Goal: Transaction & Acquisition: Purchase product/service

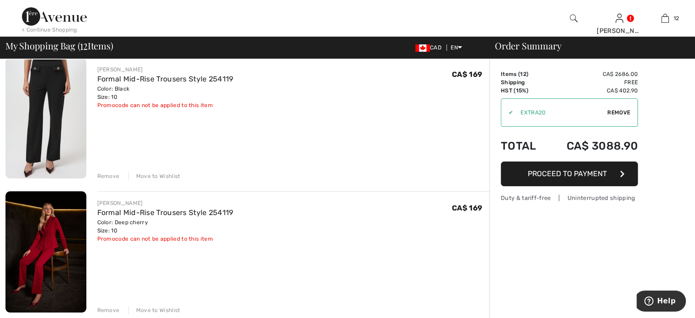
scroll to position [228, 0]
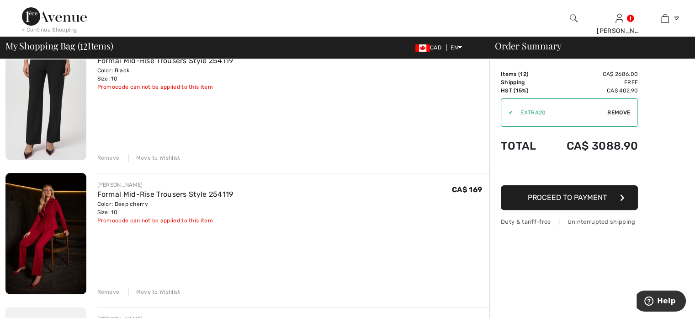
click at [117, 162] on div "Remove" at bounding box center [108, 158] width 22 height 8
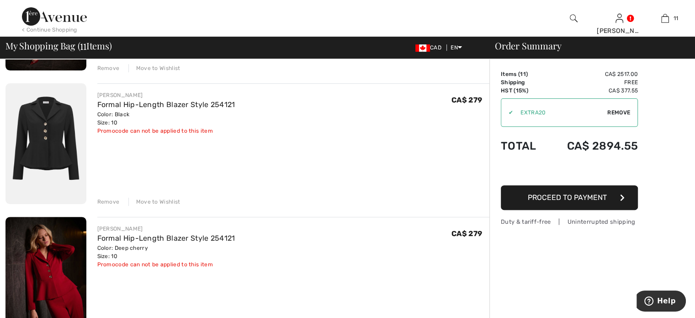
scroll to position [320, 0]
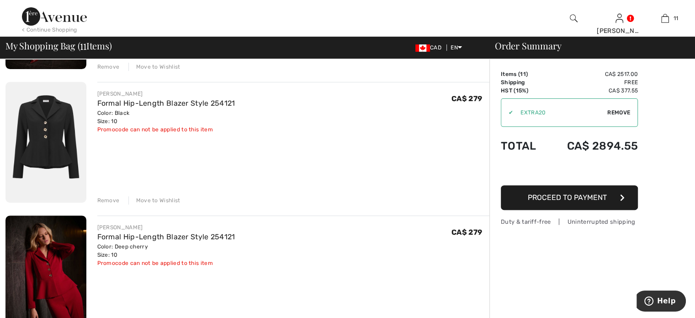
click at [118, 204] on div "Remove" at bounding box center [108, 200] width 22 height 8
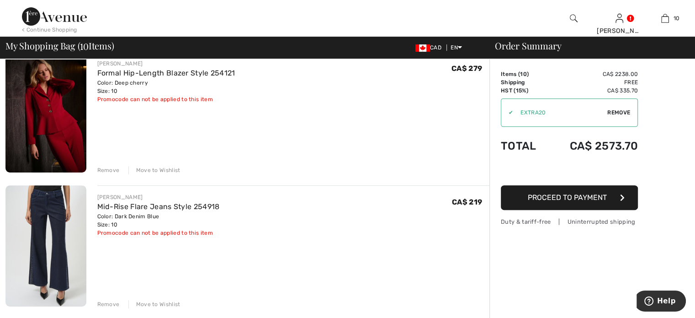
scroll to position [366, 0]
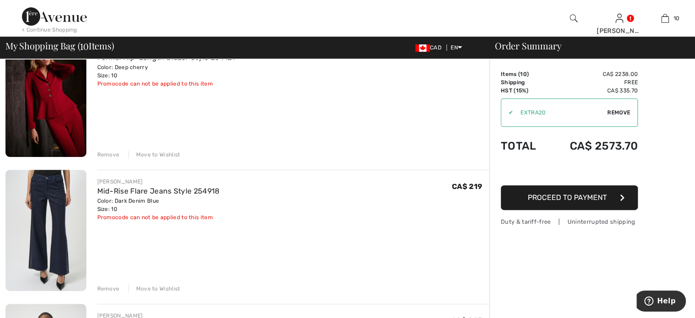
click at [117, 159] on div "Remove" at bounding box center [108, 154] width 22 height 8
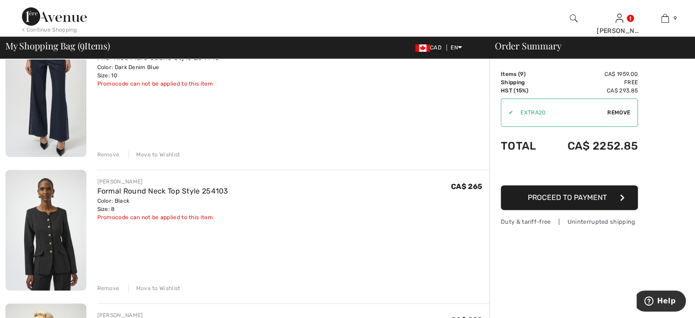
click at [117, 159] on div "Remove" at bounding box center [108, 154] width 22 height 8
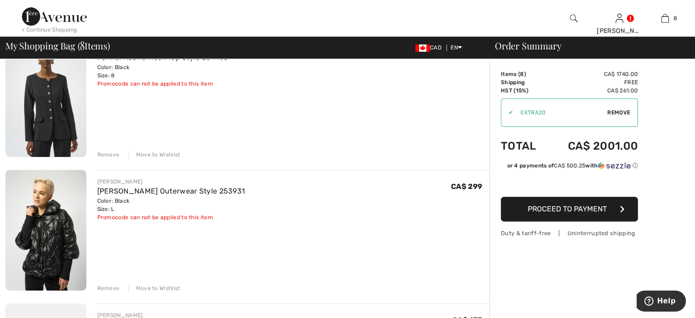
click at [117, 159] on div "Remove" at bounding box center [108, 154] width 22 height 8
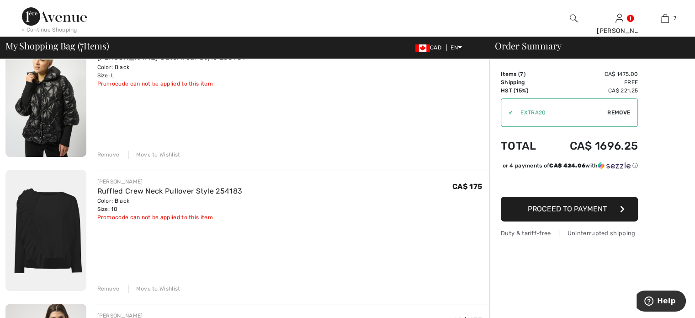
click at [117, 159] on div "Remove" at bounding box center [108, 154] width 22 height 8
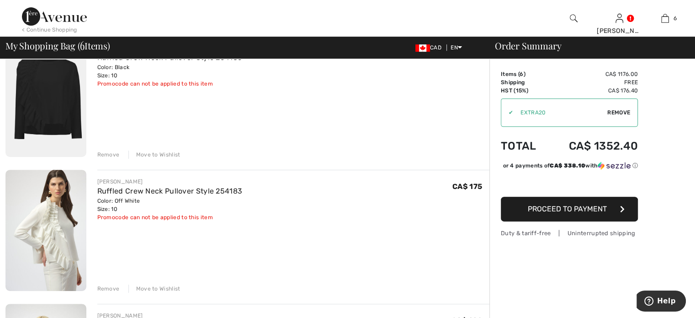
click at [117, 159] on div "Remove" at bounding box center [108, 154] width 22 height 8
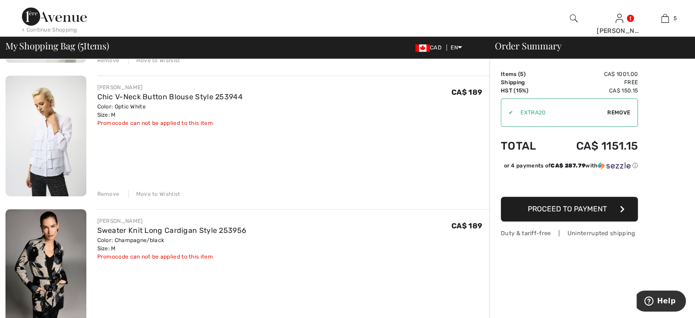
scroll to position [503, 0]
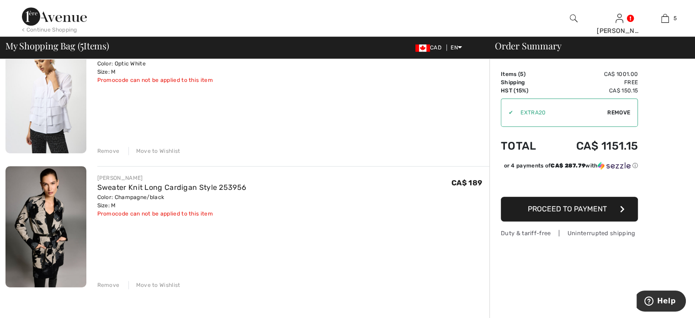
click at [118, 155] on div "Remove" at bounding box center [108, 151] width 22 height 8
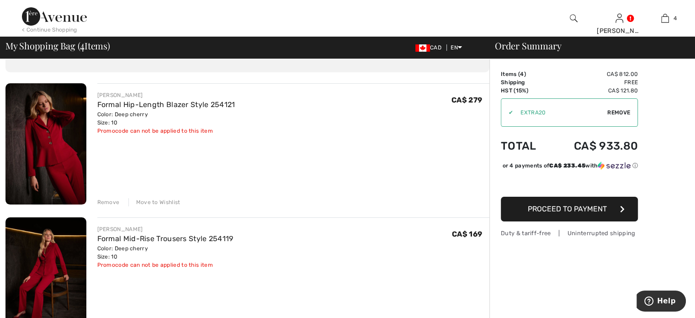
scroll to position [46, 0]
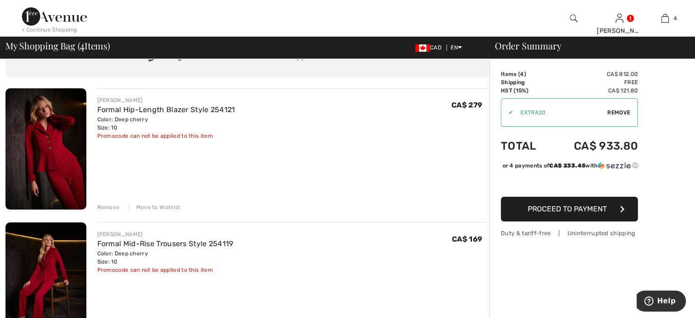
click at [118, 211] on div "Remove" at bounding box center [108, 207] width 22 height 8
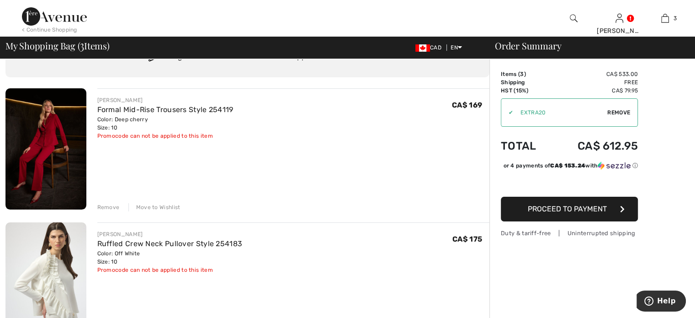
click at [118, 211] on div "Remove" at bounding box center [108, 207] width 22 height 8
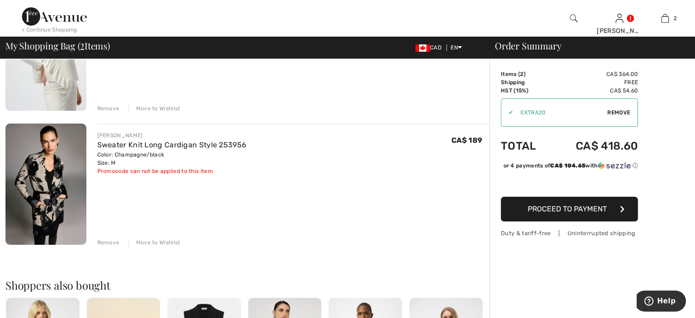
scroll to position [183, 0]
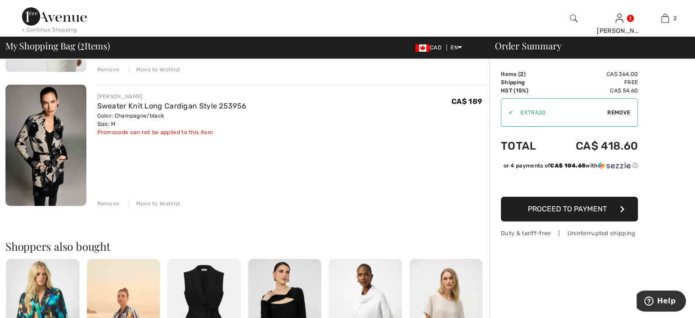
click at [114, 207] on div "Remove" at bounding box center [108, 203] width 22 height 8
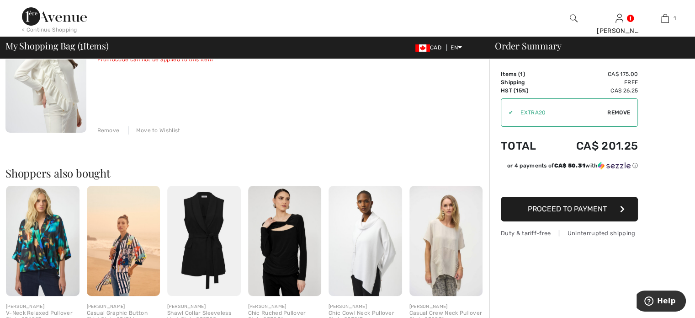
scroll to position [0, 0]
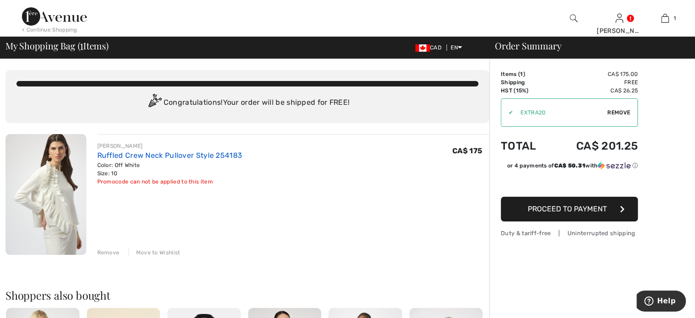
click at [130, 159] on link "Ruffled Crew Neck Pullover Style 254183" at bounding box center [169, 155] width 145 height 9
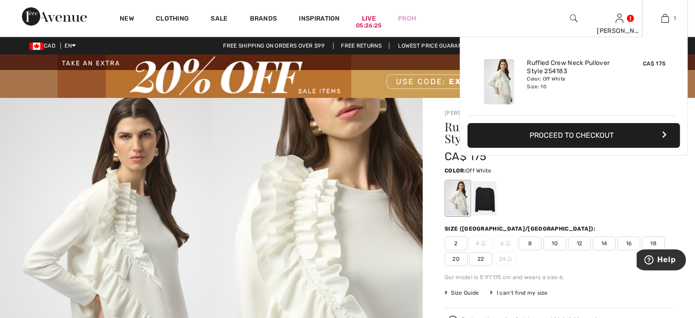
click at [662, 17] on img at bounding box center [665, 18] width 8 height 11
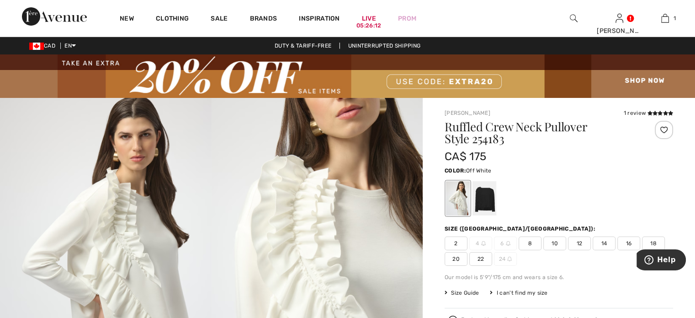
click at [318, 91] on img at bounding box center [347, 75] width 695 height 43
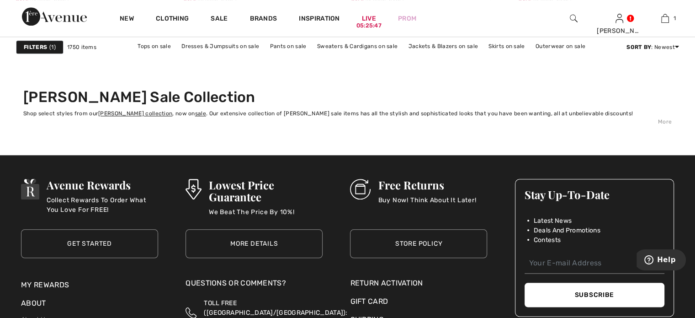
scroll to position [4387, 0]
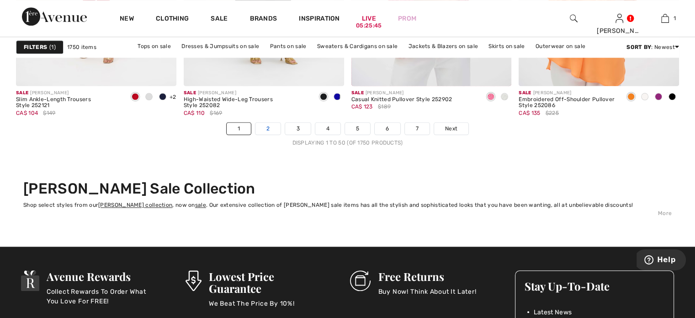
click at [255, 134] on link "2" at bounding box center [267, 128] width 25 height 12
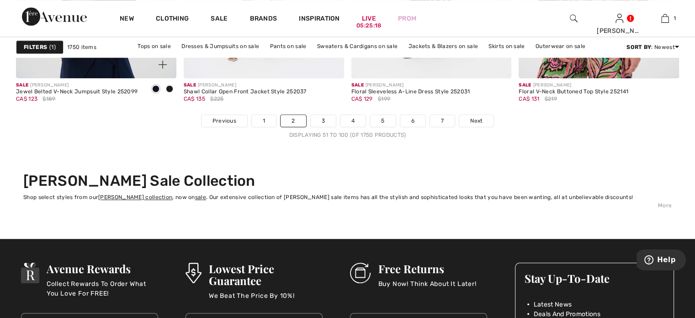
scroll to position [4341, 0]
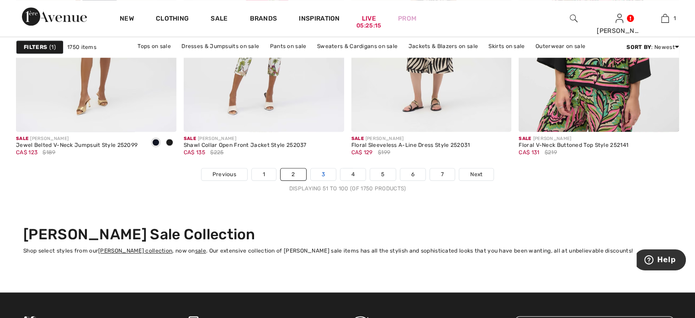
click at [311, 180] on link "3" at bounding box center [323, 174] width 25 height 12
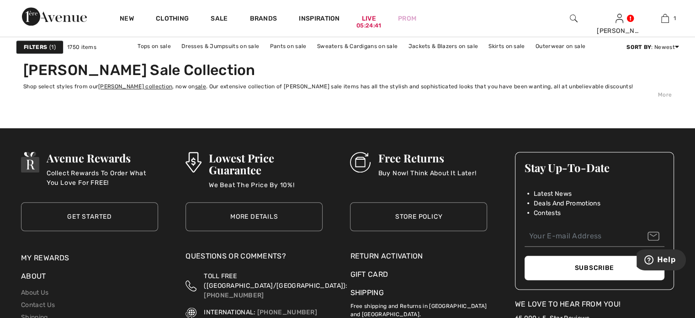
scroll to position [4387, 0]
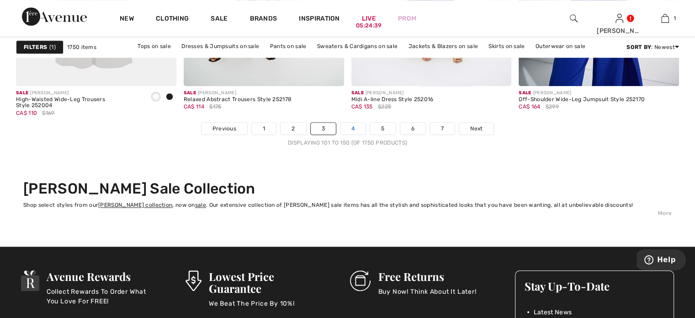
click at [352, 134] on link "4" at bounding box center [352, 128] width 25 height 12
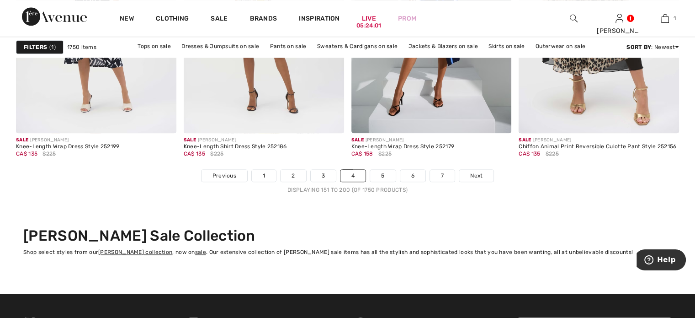
scroll to position [4341, 0]
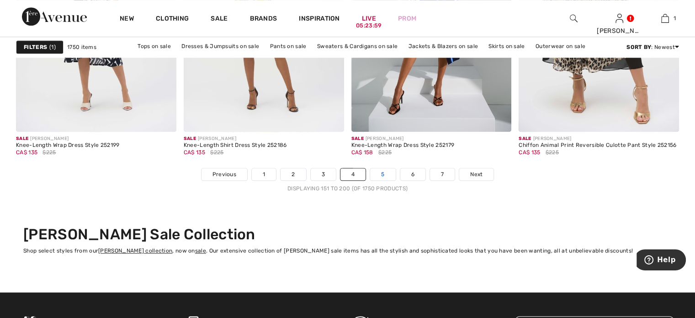
click at [395, 180] on link "5" at bounding box center [382, 174] width 25 height 12
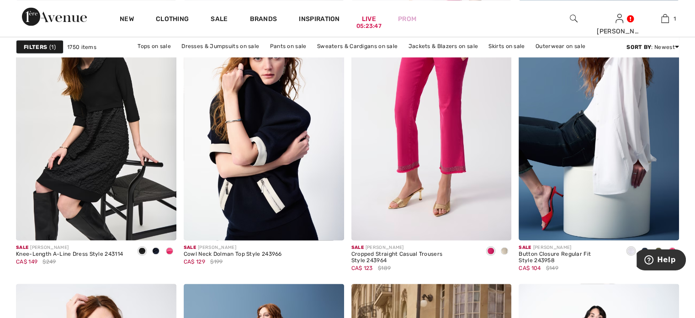
scroll to position [1736, 0]
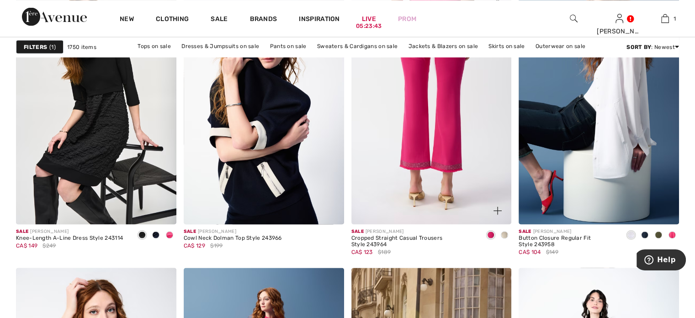
click at [429, 189] on img at bounding box center [431, 104] width 160 height 240
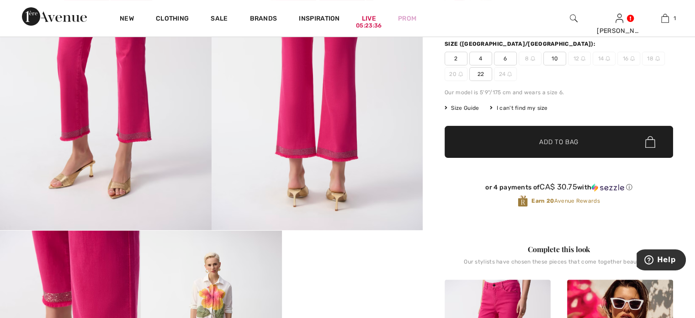
scroll to position [46, 0]
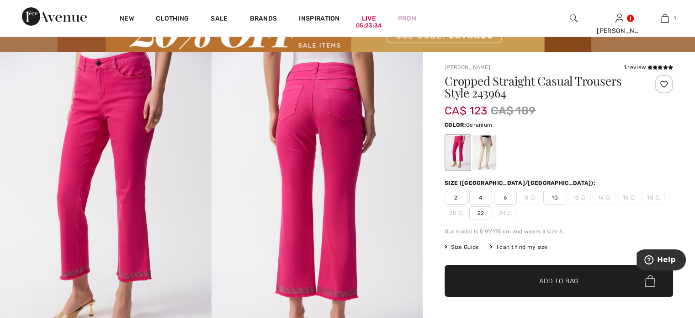
click at [468, 170] on div at bounding box center [458, 152] width 24 height 34
click at [566, 204] on span "10" at bounding box center [554, 198] width 23 height 14
click at [542, 297] on span "✔ Added to Bag Add to Bag" at bounding box center [559, 281] width 228 height 32
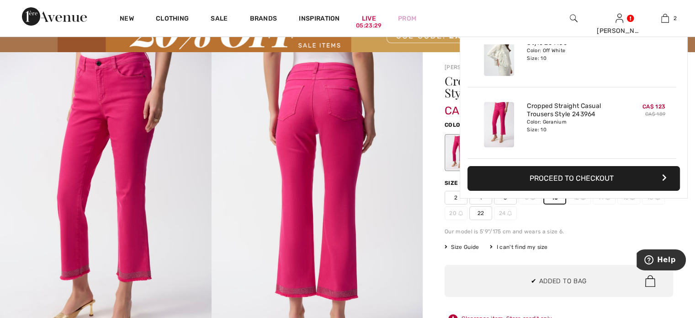
scroll to position [0, 0]
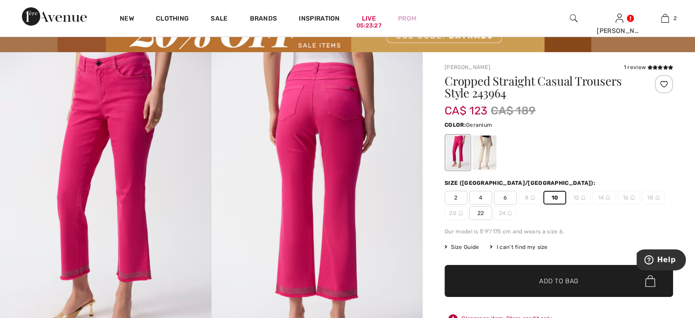
click at [496, 169] on div at bounding box center [484, 152] width 24 height 34
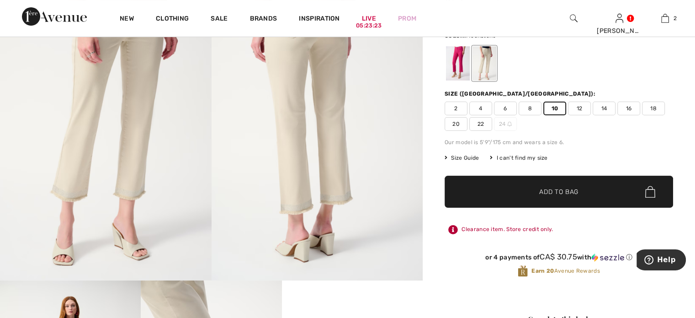
scroll to position [137, 0]
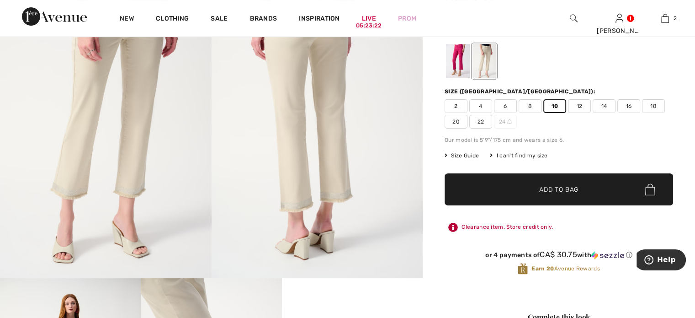
click at [530, 194] on span "✔ Added to Bag" at bounding box center [545, 190] width 56 height 10
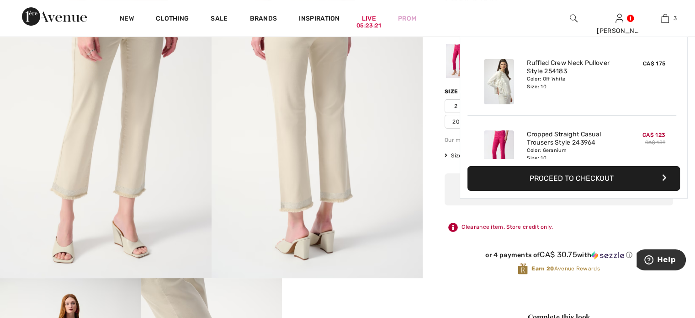
scroll to position [147, 0]
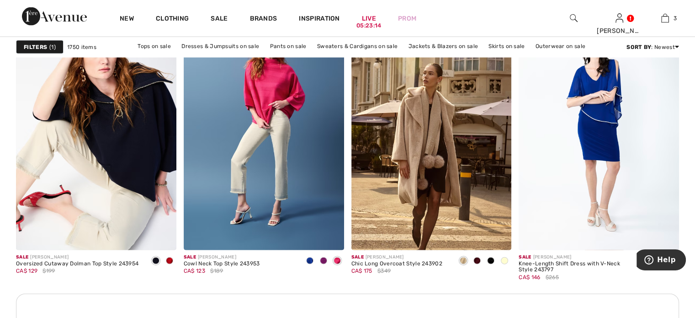
scroll to position [2010, 0]
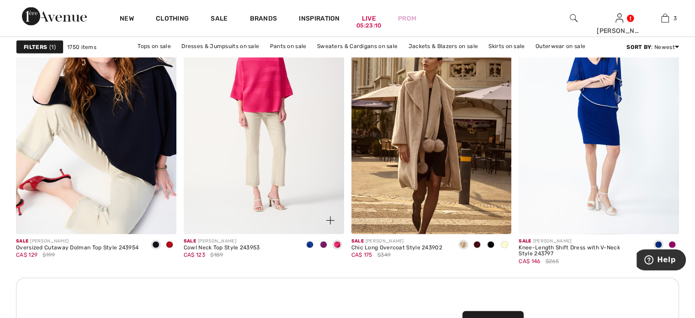
click at [279, 184] on img at bounding box center [264, 113] width 160 height 240
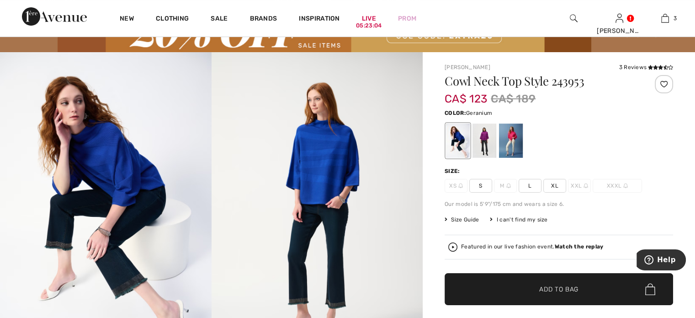
click at [523, 149] on div at bounding box center [511, 140] width 24 height 34
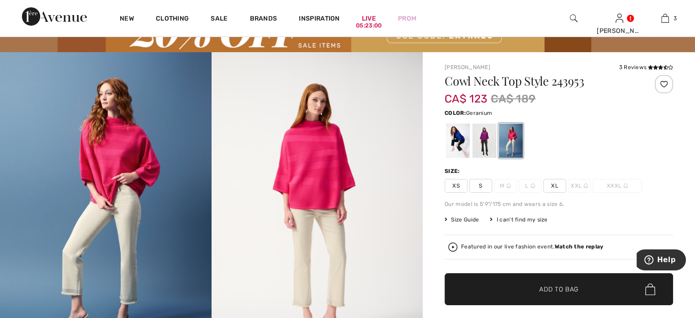
click at [113, 165] on img at bounding box center [106, 210] width 212 height 317
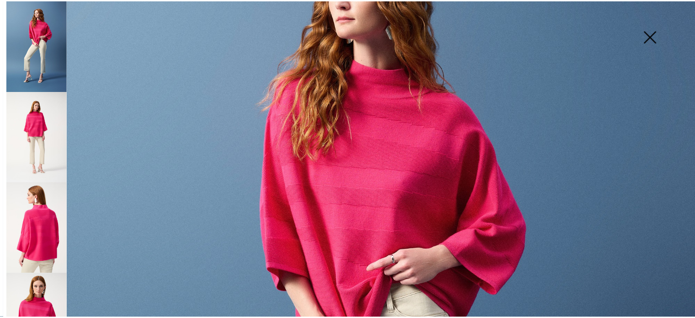
scroll to position [91, 0]
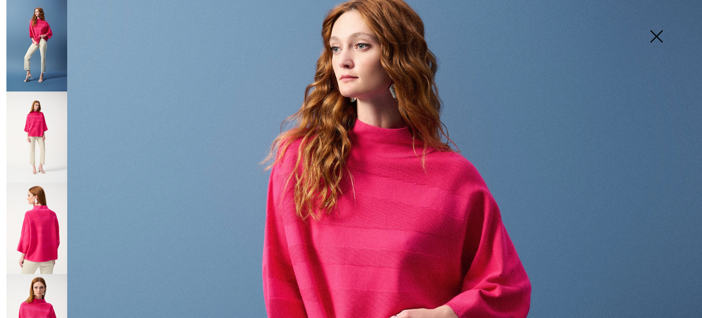
click at [655, 36] on img at bounding box center [656, 37] width 46 height 47
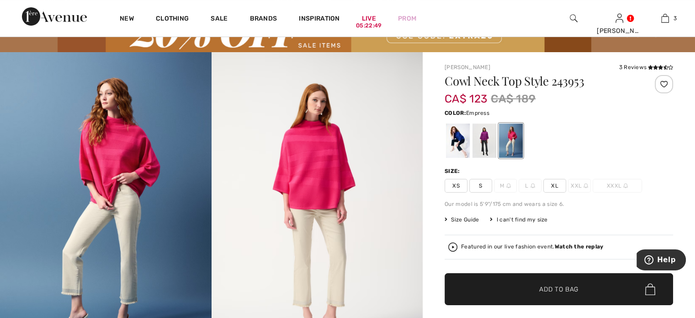
click at [495, 156] on div at bounding box center [484, 140] width 24 height 34
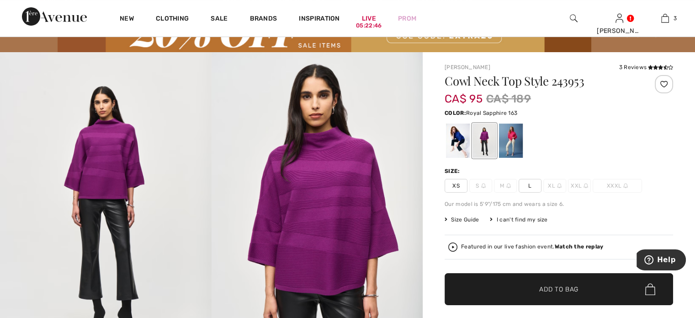
click at [470, 153] on div at bounding box center [458, 140] width 24 height 34
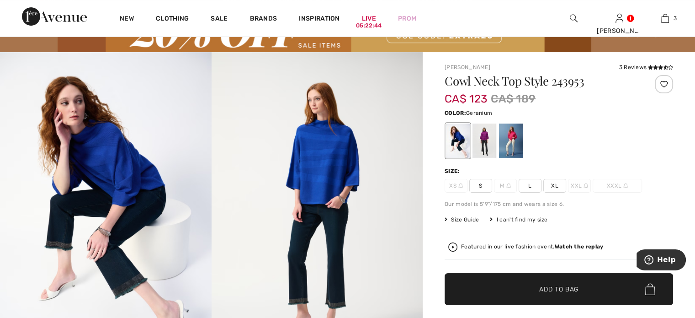
click at [523, 155] on div at bounding box center [511, 140] width 24 height 34
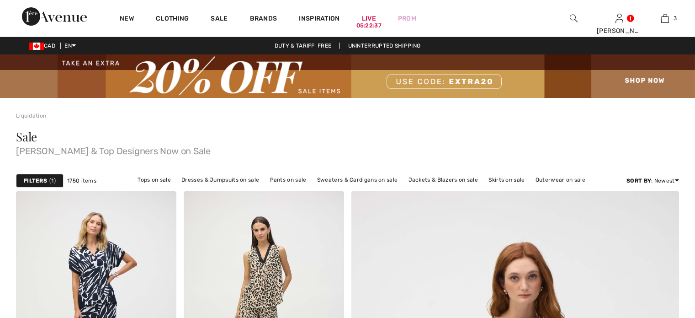
checkbox input "true"
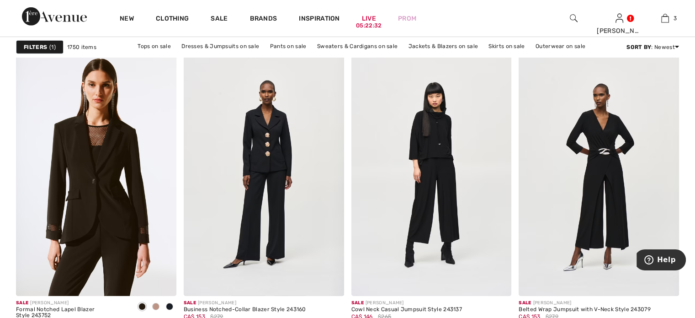
scroll to position [3015, 0]
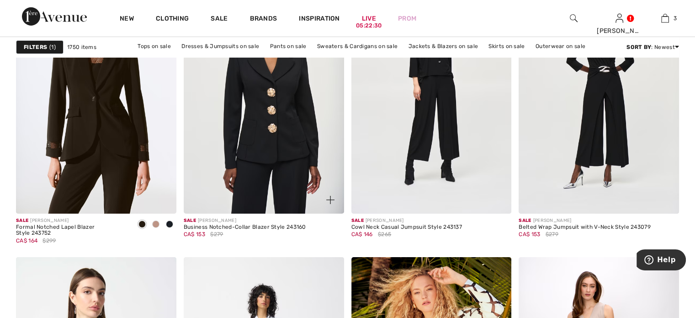
click at [268, 185] on img at bounding box center [264, 93] width 160 height 240
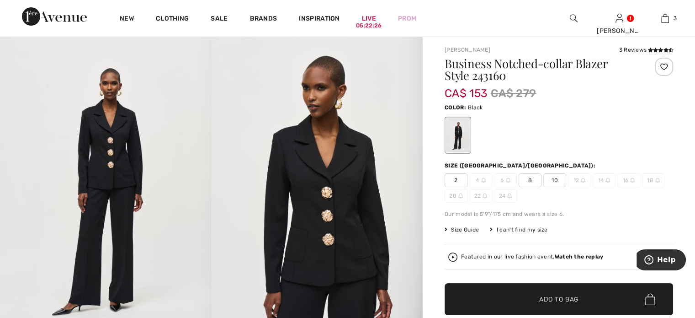
scroll to position [91, 0]
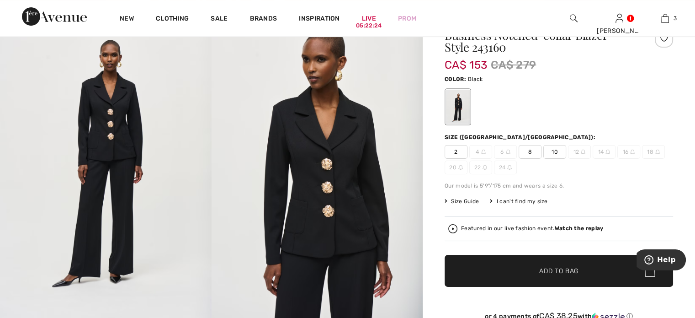
click at [566, 159] on span "10" at bounding box center [554, 152] width 23 height 14
click at [523, 287] on span "✔ Added to Bag Add to Bag" at bounding box center [559, 271] width 228 height 32
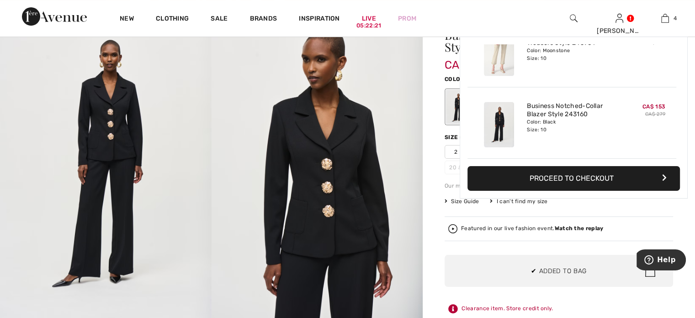
scroll to position [234, 0]
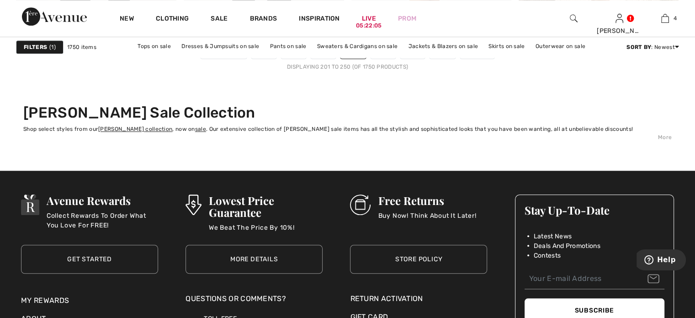
scroll to position [4523, 0]
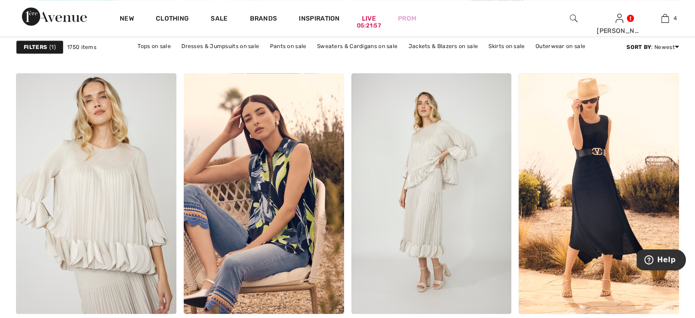
scroll to position [731, 0]
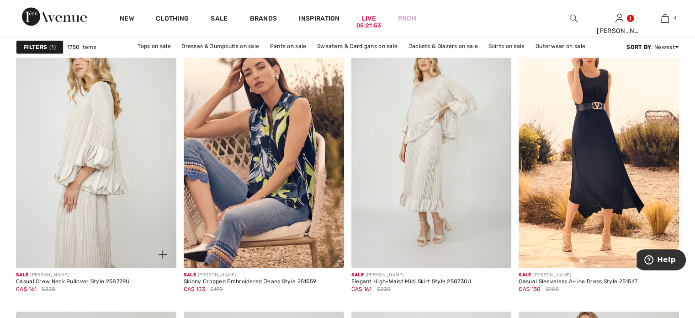
click at [71, 204] on img at bounding box center [96, 147] width 160 height 240
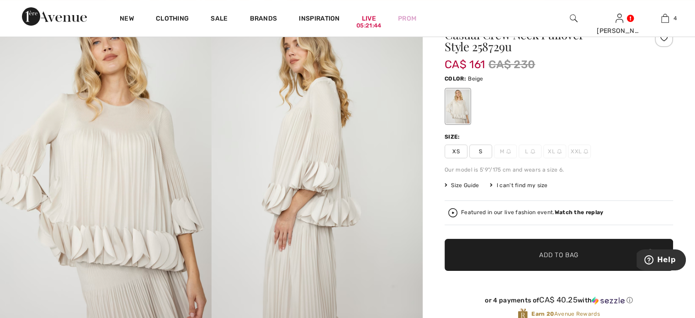
scroll to position [91, 0]
drag, startPoint x: 489, startPoint y: 173, endPoint x: 491, endPoint y: 212, distance: 38.4
click at [490, 159] on span "S" at bounding box center [480, 152] width 23 height 14
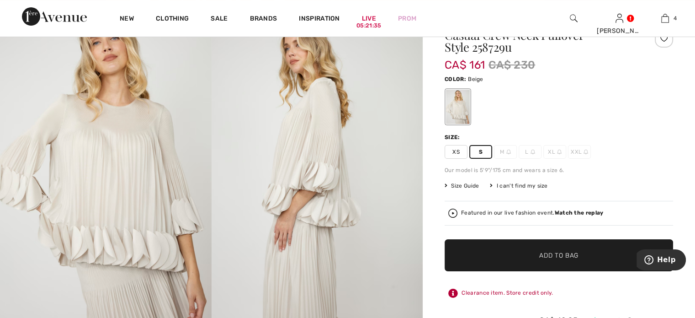
click at [495, 271] on span "✔ Added to Bag Add to Bag" at bounding box center [559, 255] width 228 height 32
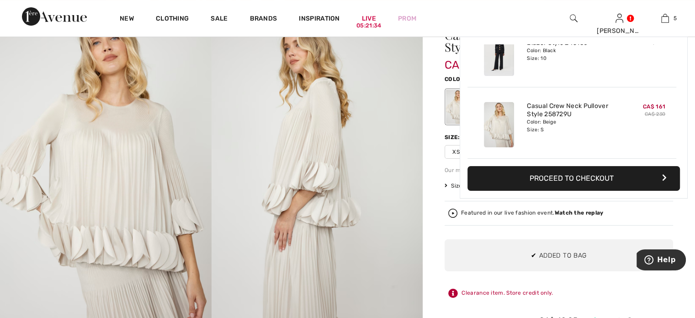
scroll to position [322, 0]
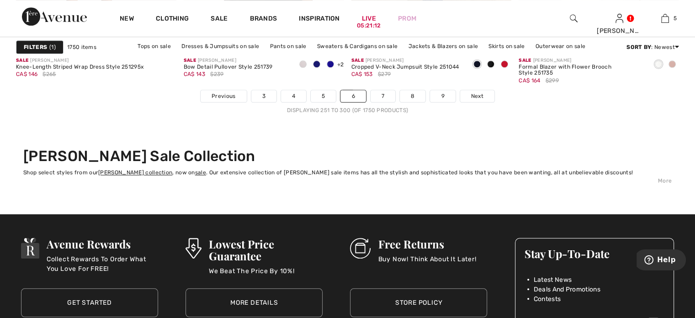
scroll to position [4478, 0]
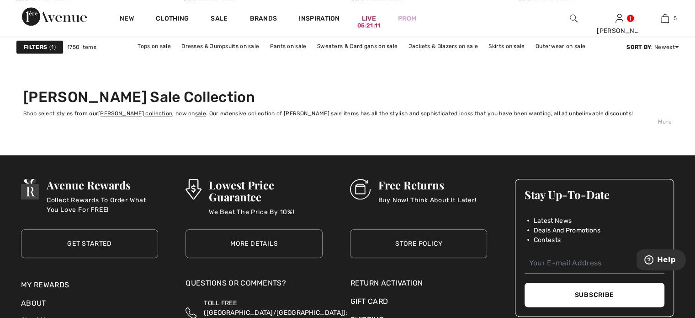
click at [395, 43] on link "7" at bounding box center [383, 37] width 25 height 12
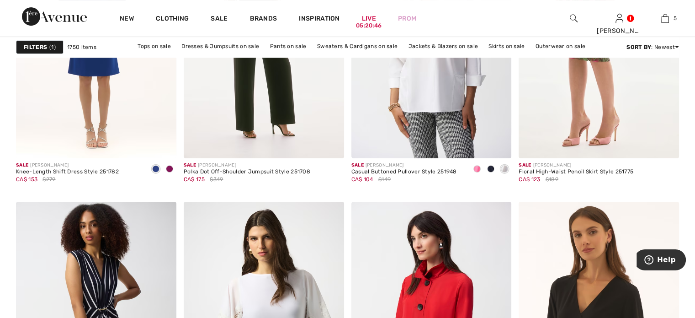
scroll to position [3701, 0]
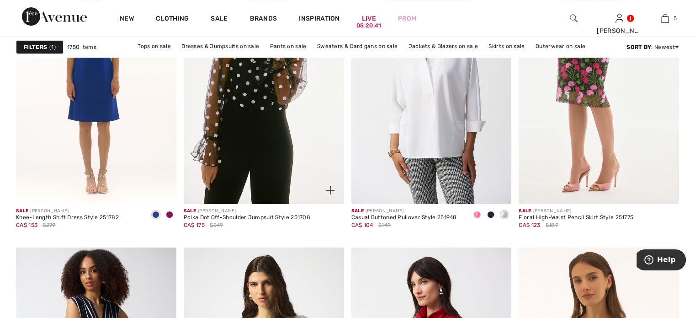
click at [234, 188] on img at bounding box center [264, 83] width 160 height 240
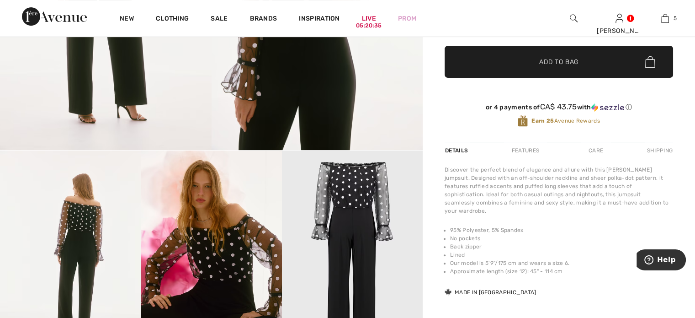
scroll to position [366, 0]
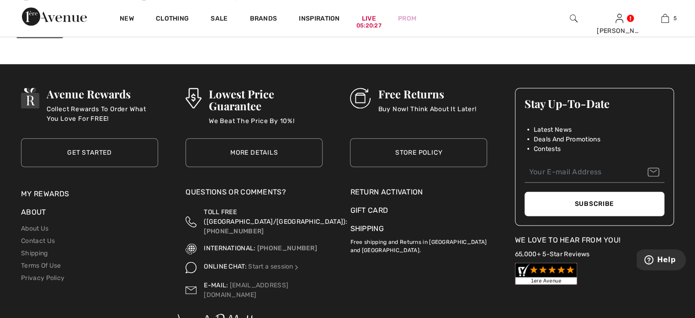
scroll to position [4432, 0]
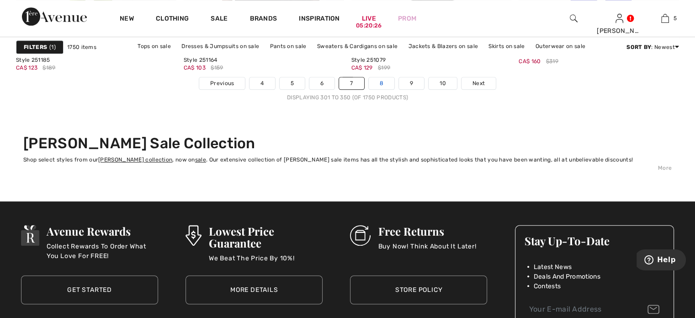
click at [386, 89] on link "8" at bounding box center [382, 83] width 26 height 12
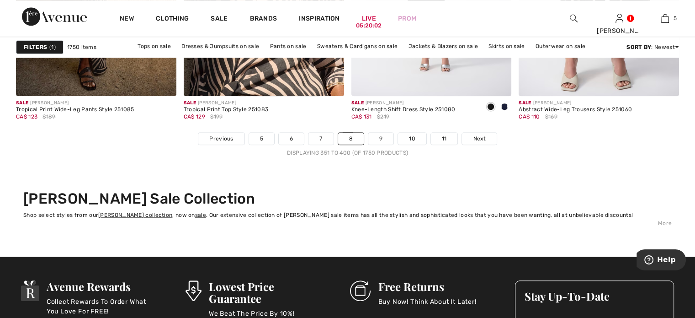
scroll to position [4387, 0]
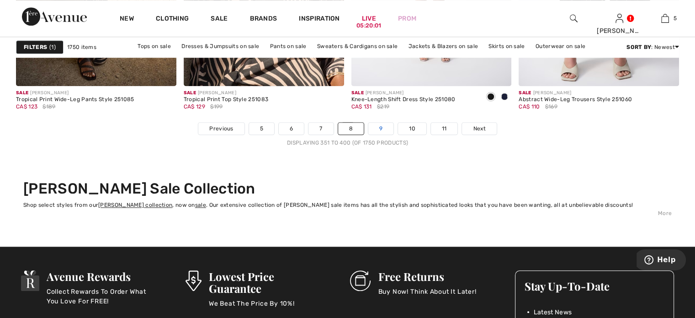
click at [393, 134] on link "9" at bounding box center [380, 128] width 25 height 12
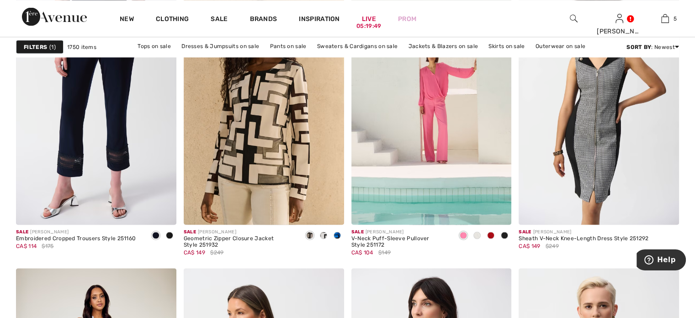
scroll to position [1736, 0]
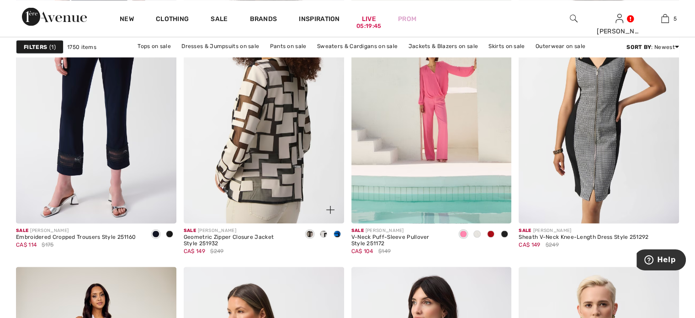
click at [251, 191] on img at bounding box center [264, 103] width 160 height 240
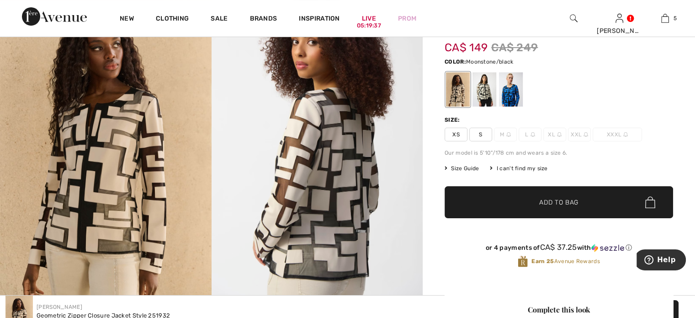
scroll to position [91, 0]
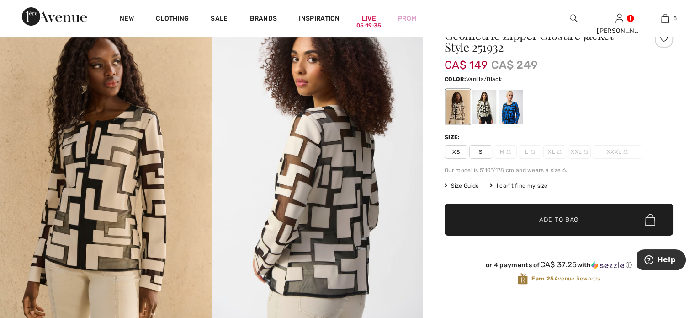
click at [496, 117] on div at bounding box center [484, 107] width 24 height 34
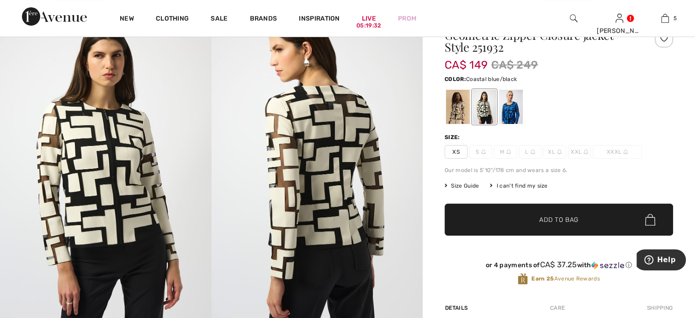
click at [523, 121] on div at bounding box center [511, 107] width 24 height 34
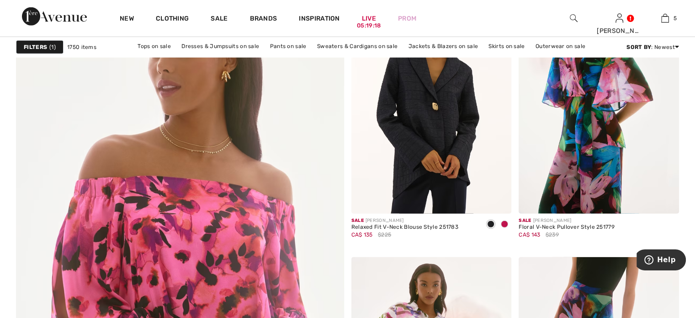
scroll to position [2468, 0]
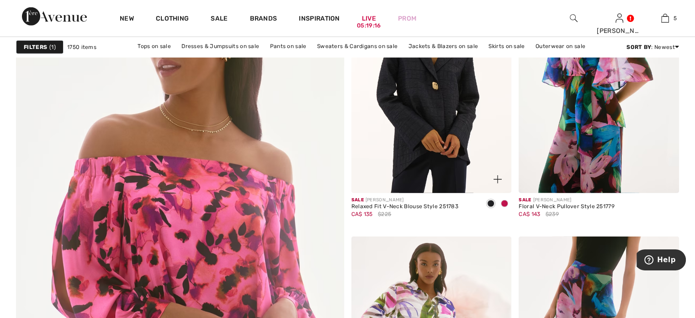
click at [502, 207] on span at bounding box center [504, 203] width 7 height 7
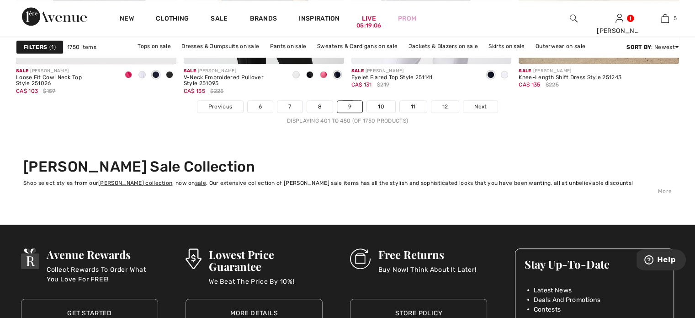
scroll to position [4295, 0]
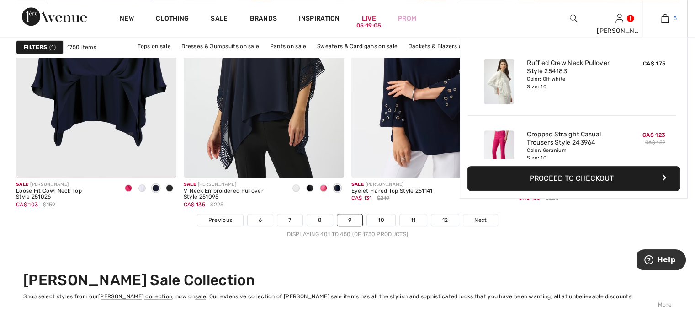
click at [661, 19] on img at bounding box center [665, 18] width 8 height 11
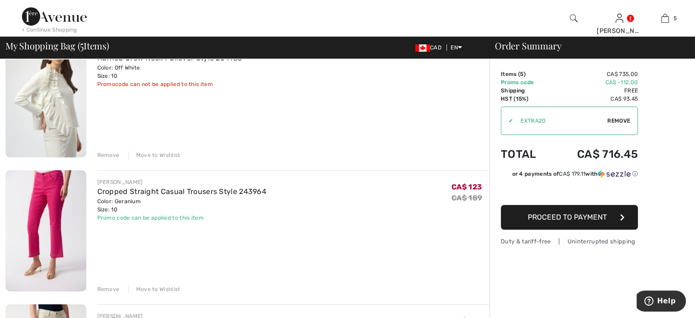
scroll to position [46, 0]
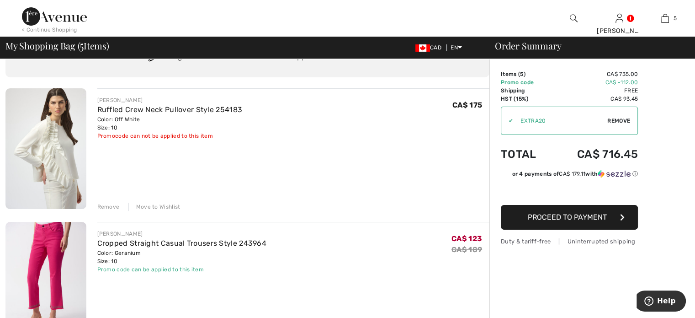
click at [112, 211] on div "Remove" at bounding box center [108, 206] width 22 height 8
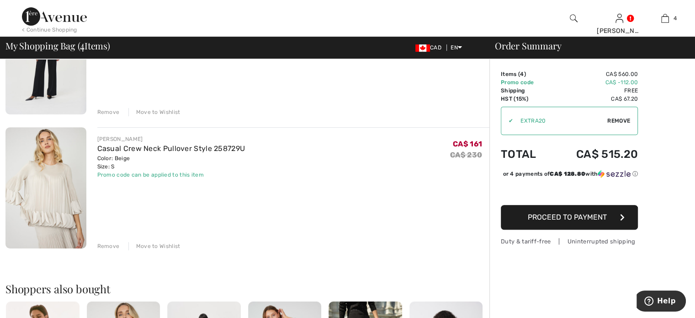
scroll to position [457, 0]
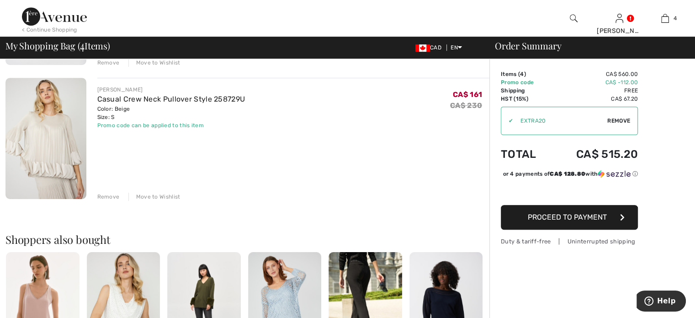
click at [120, 201] on div "Remove" at bounding box center [108, 196] width 22 height 8
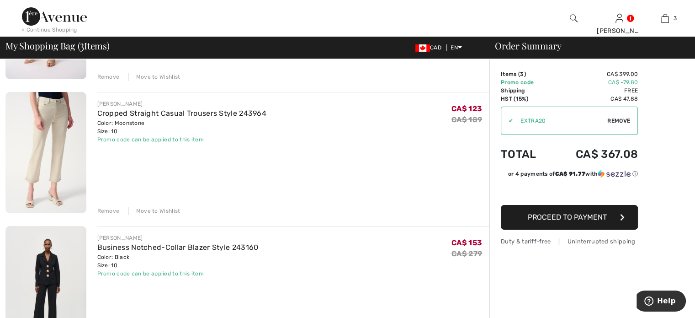
scroll to position [137, 0]
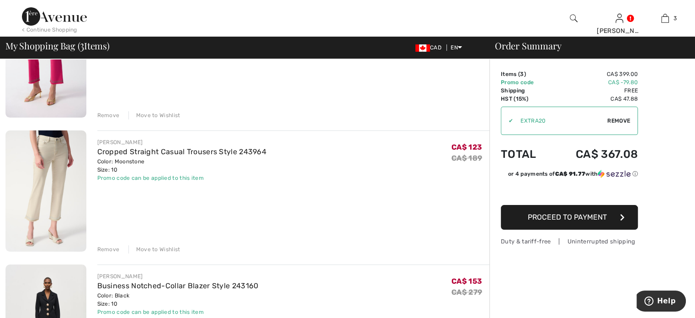
click at [117, 253] on div "Remove" at bounding box center [108, 249] width 22 height 8
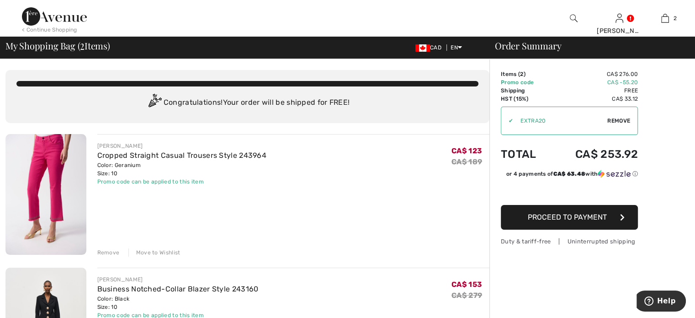
scroll to position [0, 0]
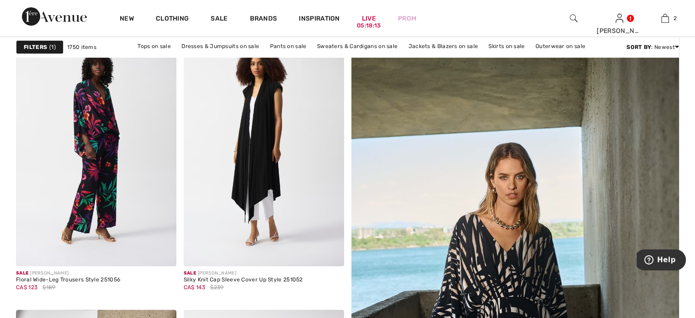
scroll to position [137, 0]
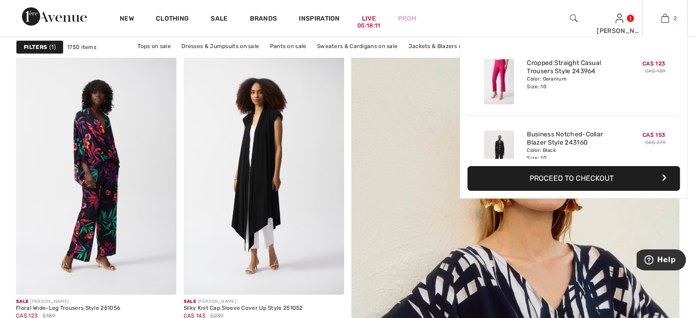
click at [661, 17] on img at bounding box center [665, 18] width 8 height 11
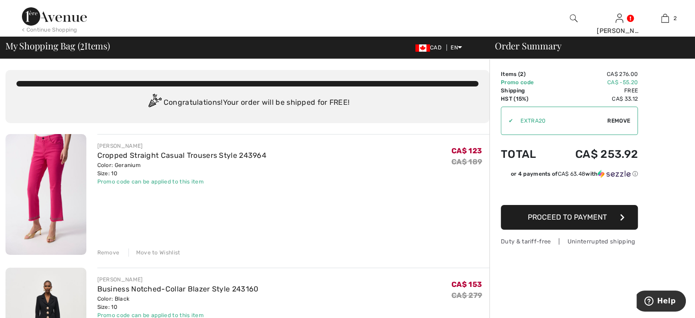
click at [626, 125] on span "Remove" at bounding box center [618, 121] width 23 height 8
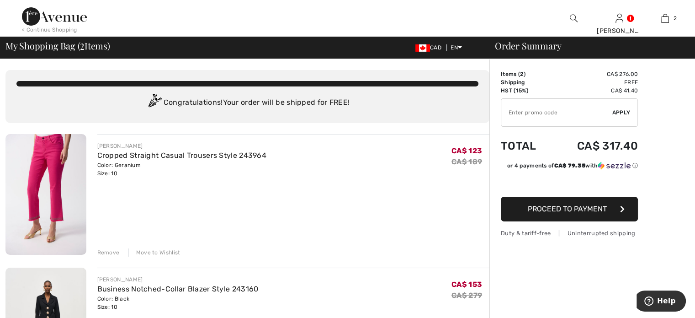
click at [522, 123] on input "TEXT" at bounding box center [556, 112] width 111 height 27
type input "EXTRA20"
click at [623, 117] on span "Apply" at bounding box center [621, 112] width 18 height 8
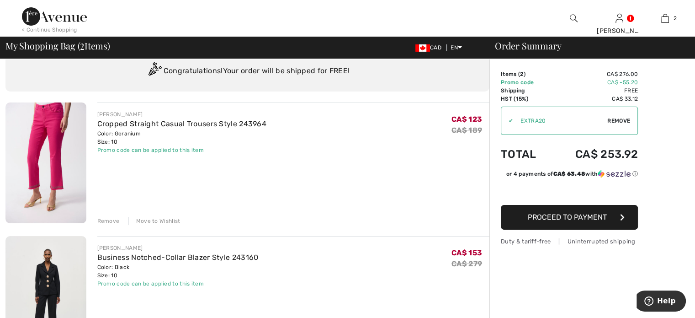
scroll to position [46, 0]
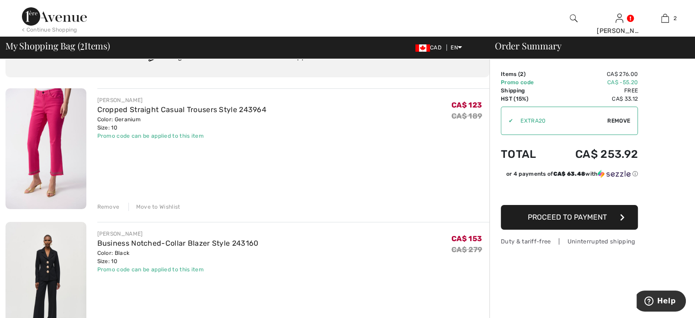
click at [117, 211] on div "Remove" at bounding box center [108, 206] width 22 height 8
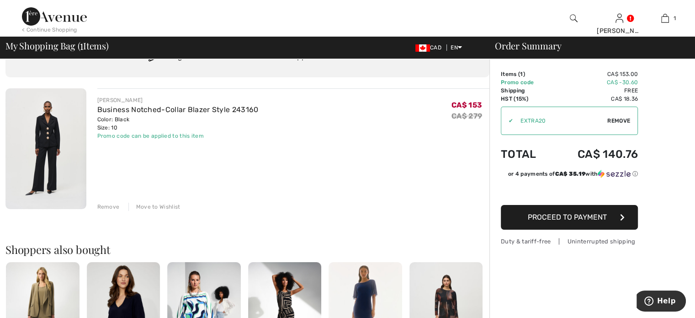
scroll to position [0, 0]
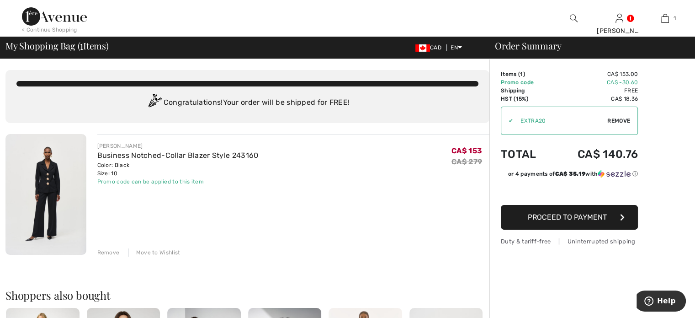
click at [574, 221] on span "Proceed to Payment" at bounding box center [567, 216] width 79 height 9
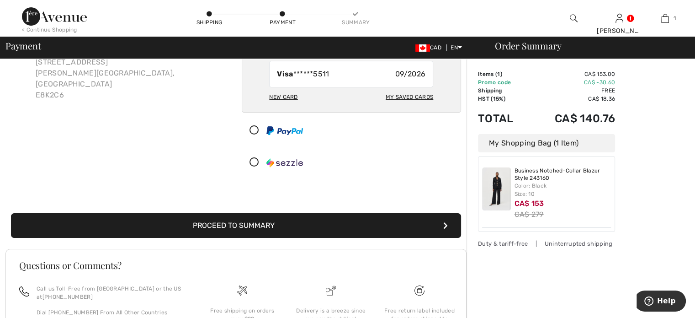
scroll to position [91, 0]
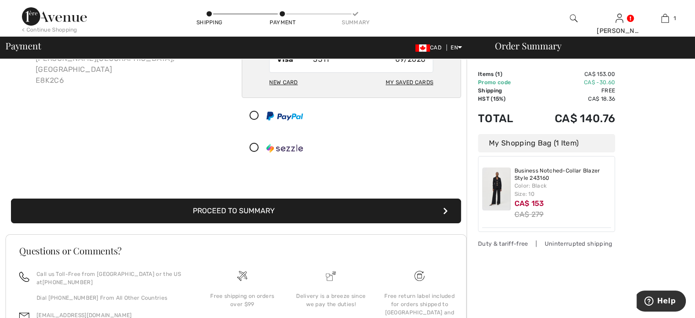
click at [225, 223] on button "Proceed to Summary" at bounding box center [236, 210] width 450 height 25
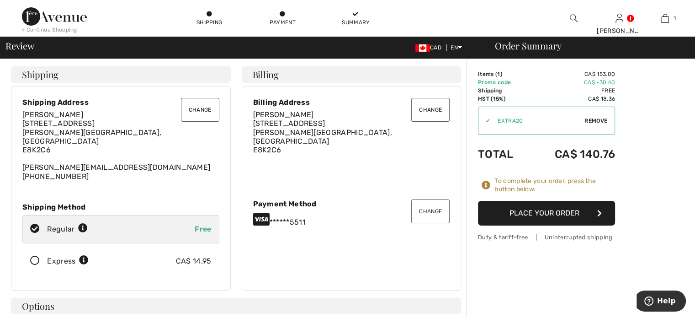
click at [548, 225] on button "Place Your Order" at bounding box center [546, 213] width 137 height 25
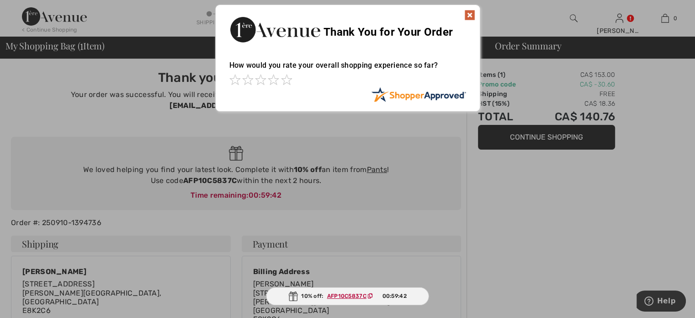
click at [467, 12] on img at bounding box center [469, 15] width 11 height 11
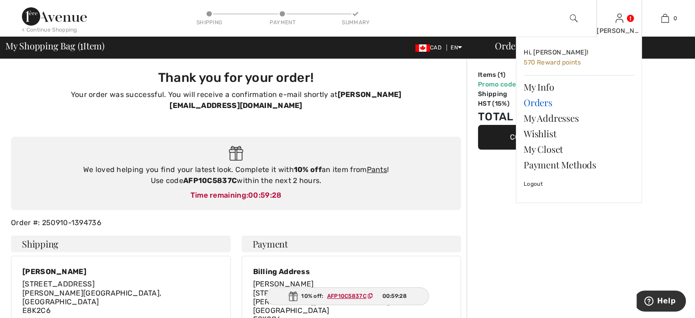
click at [543, 110] on link "Orders" at bounding box center [579, 103] width 111 height 16
